Goal: Task Accomplishment & Management: Use online tool/utility

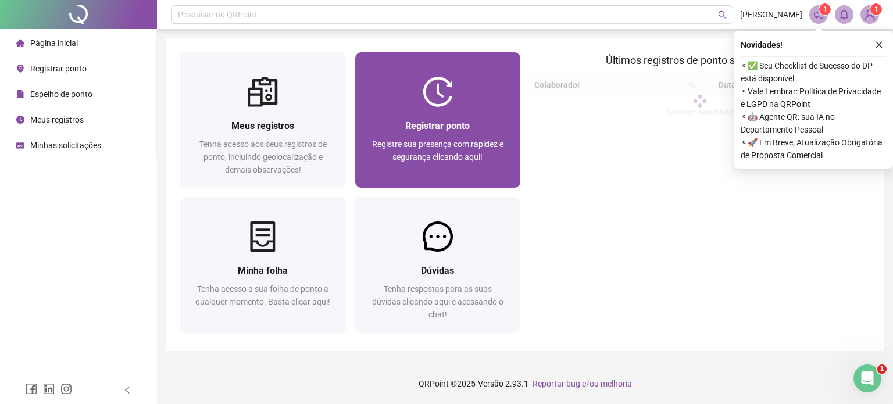
click at [463, 127] on span "Registrar ponto" at bounding box center [437, 125] width 65 height 11
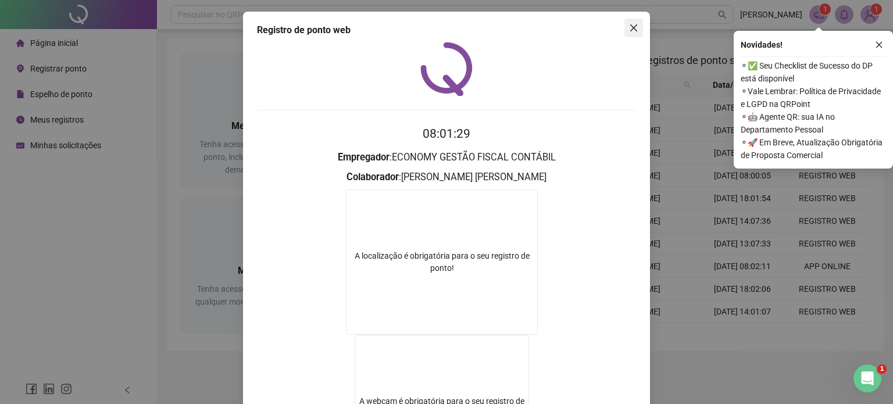
click at [630, 30] on icon "close" at bounding box center [633, 27] width 9 height 9
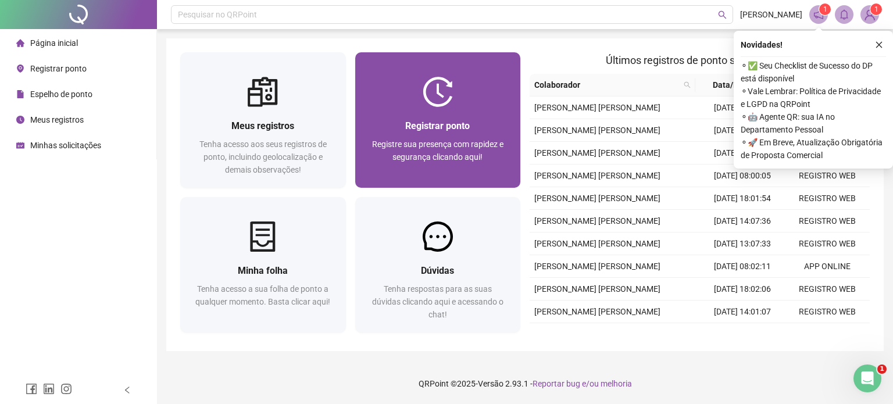
click at [398, 102] on div at bounding box center [438, 92] width 166 height 30
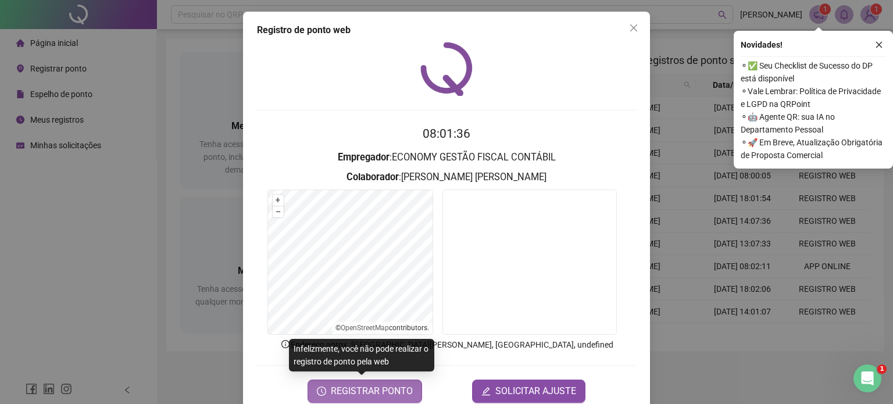
click at [352, 395] on span "REGISTRAR PONTO" at bounding box center [372, 391] width 82 height 14
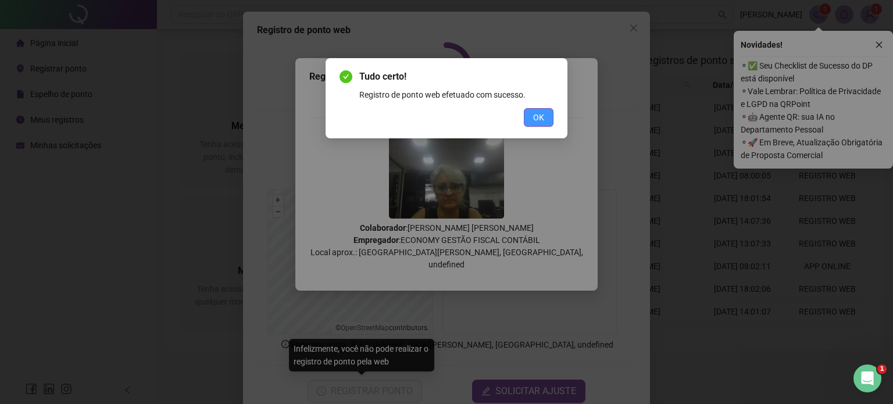
click at [535, 117] on span "OK" at bounding box center [538, 117] width 11 height 13
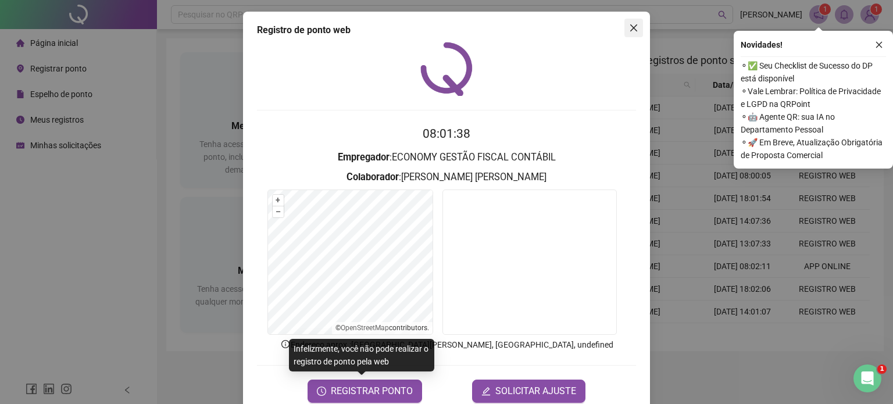
click at [630, 31] on icon "close" at bounding box center [633, 27] width 7 height 7
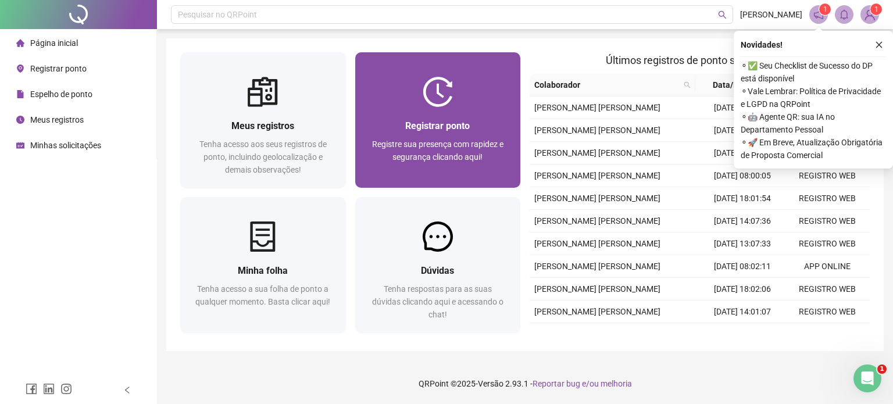
click at [472, 130] on div "Registrar ponto" at bounding box center [438, 126] width 138 height 15
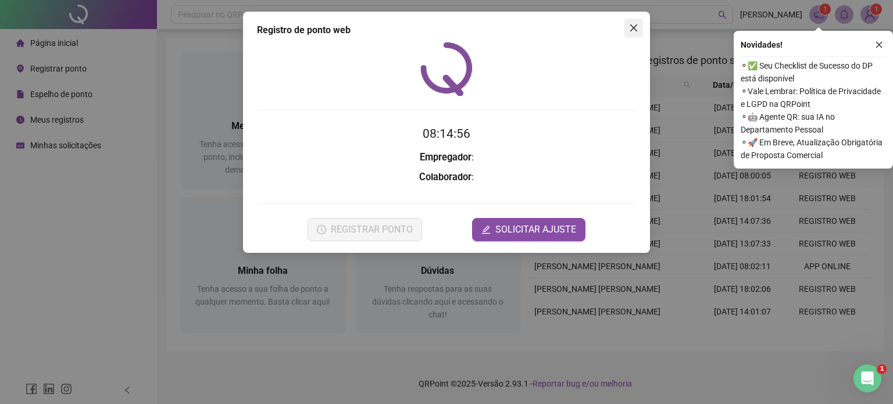
click at [632, 26] on icon "close" at bounding box center [633, 27] width 7 height 7
